Goal: Transaction & Acquisition: Purchase product/service

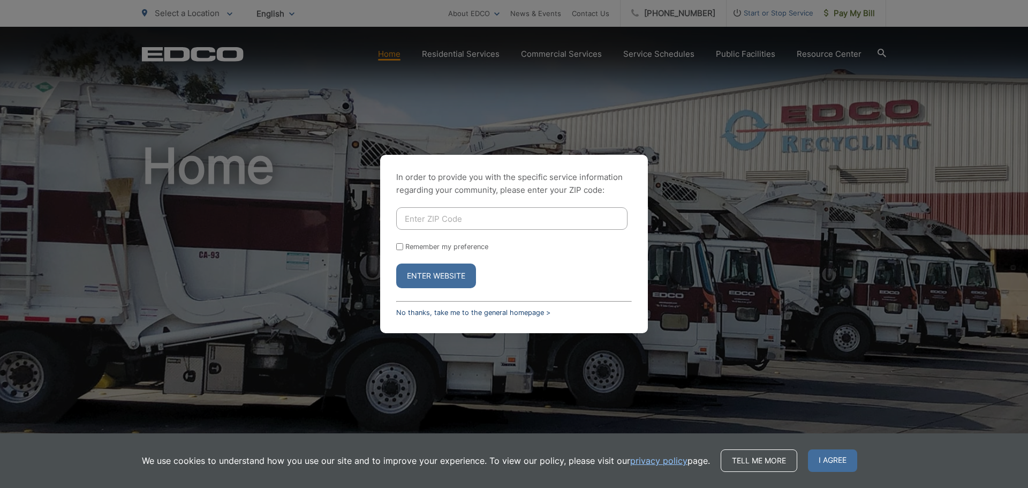
click at [460, 314] on link "No thanks, take me to the general homepage >" at bounding box center [473, 312] width 154 height 8
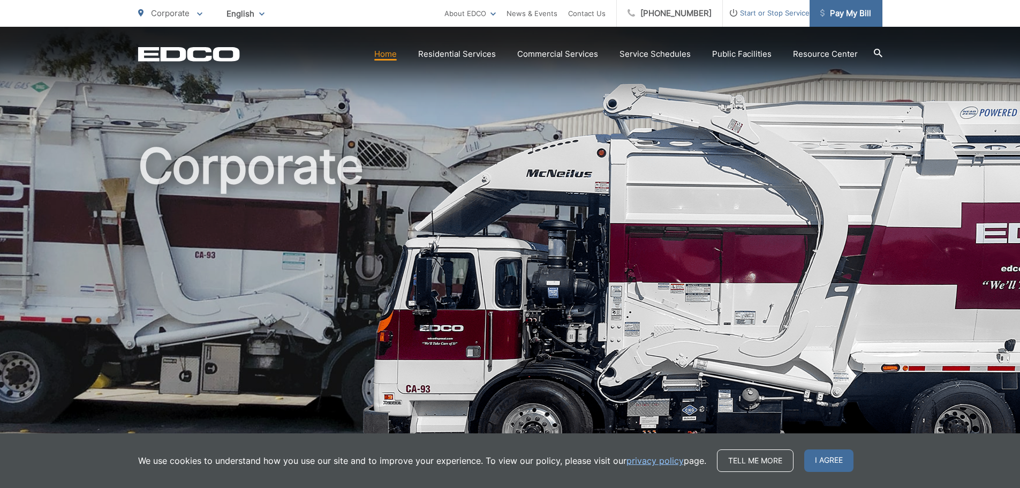
click at [840, 14] on span "Pay My Bill" at bounding box center [845, 13] width 51 height 13
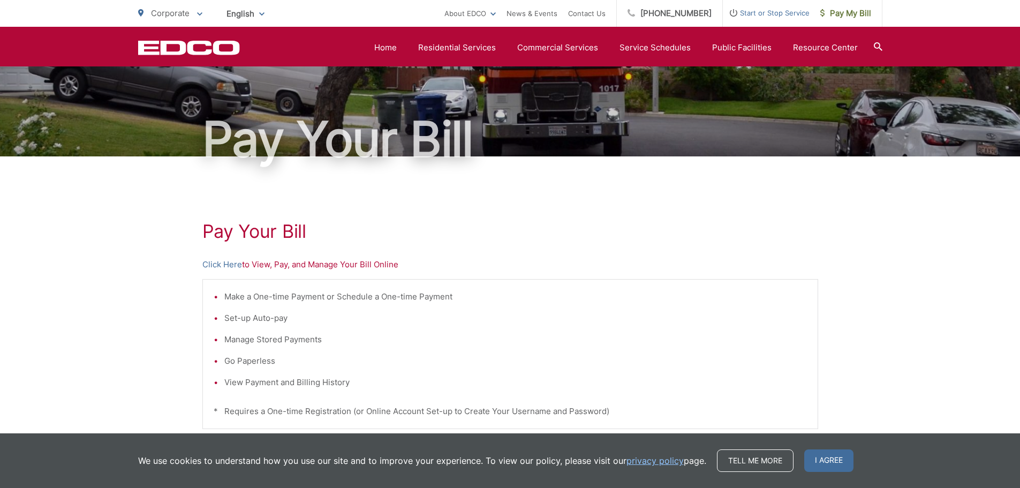
scroll to position [54, 0]
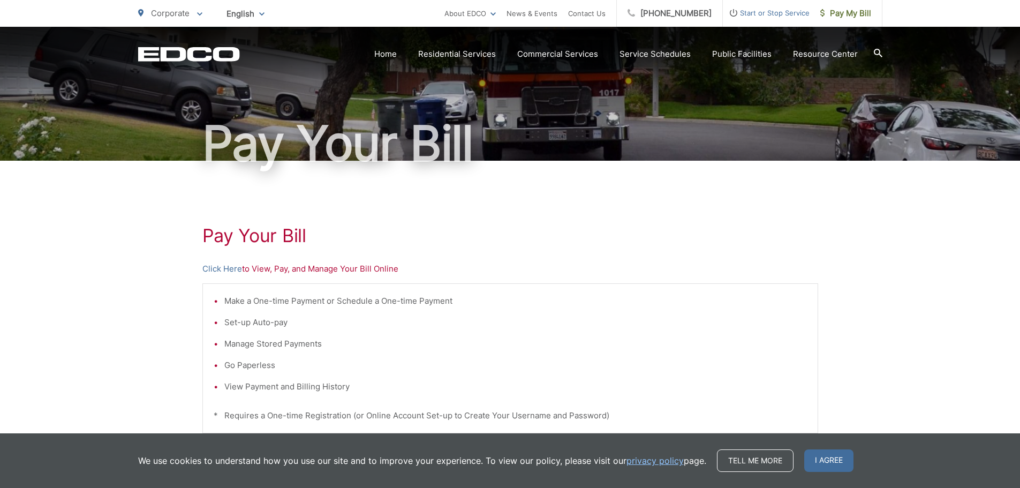
click at [306, 267] on p "Click Here to View, Pay, and Manage Your Bill Online" at bounding box center [509, 268] width 615 height 13
click at [232, 269] on link "Click Here" at bounding box center [222, 268] width 40 height 13
